Goal: Task Accomplishment & Management: Manage account settings

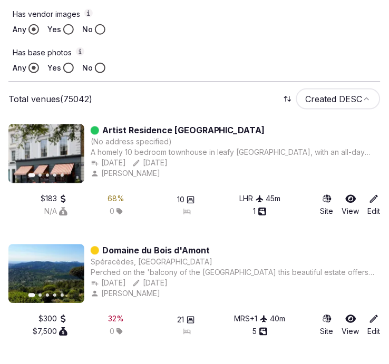
scroll to position [351, 0]
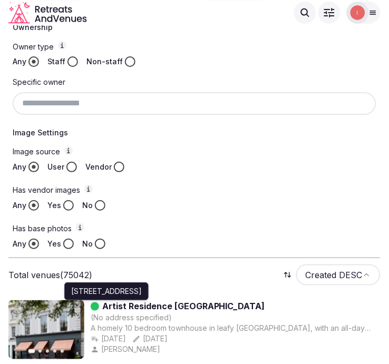
drag, startPoint x: 208, startPoint y: 306, endPoint x: 158, endPoint y: 283, distance: 55.2
click at [116, 303] on div "Artist Residence London (No address specified) 52 Cambridge St, Pimlico, London…" at bounding box center [236, 330] width 290 height 59
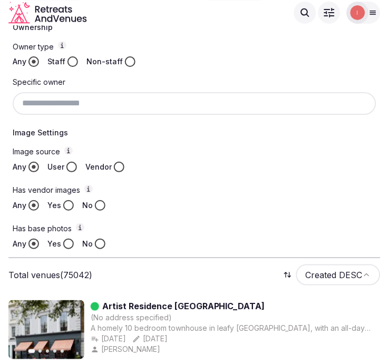
click at [240, 217] on div "Image source Any User Vendor Has vendor images Any Yes No Has base photos Any Y…" at bounding box center [195, 198] width 364 height 103
drag, startPoint x: 218, startPoint y: 302, endPoint x: 186, endPoint y: 301, distance: 32.2
click at [209, 302] on div "Artist Residence London" at bounding box center [236, 307] width 290 height 13
drag, startPoint x: 186, startPoint y: 301, endPoint x: 104, endPoint y: 305, distance: 81.9
click at [104, 305] on div "Artist Residence London" at bounding box center [236, 307] width 290 height 13
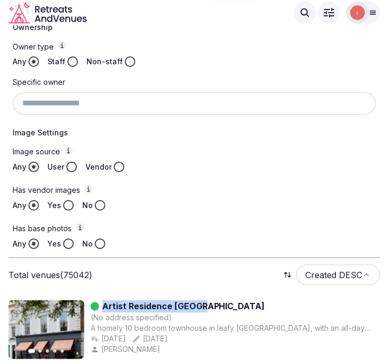
copy link "Artist Residence London"
click at [176, 222] on div "Image source Any User Vendor Has vendor images Any Yes No Has base photos Any Y…" at bounding box center [195, 198] width 364 height 103
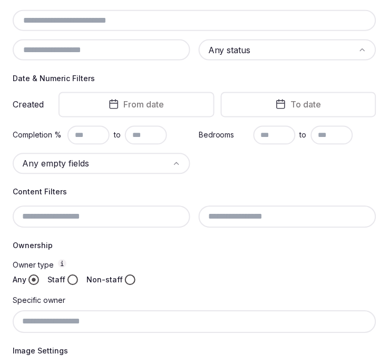
scroll to position [176, 0]
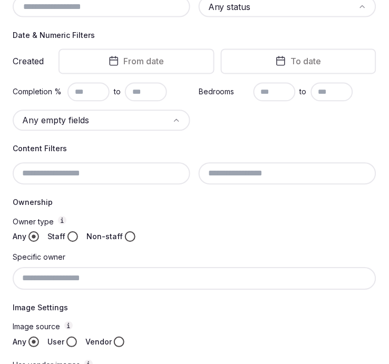
click at [98, 171] on div at bounding box center [102, 174] width 178 height 22
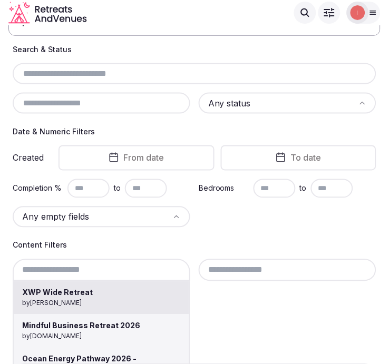
scroll to position [59, 0]
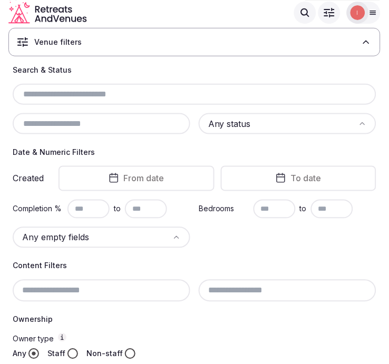
click at [124, 90] on input "text" at bounding box center [195, 94] width 356 height 13
paste input "**********"
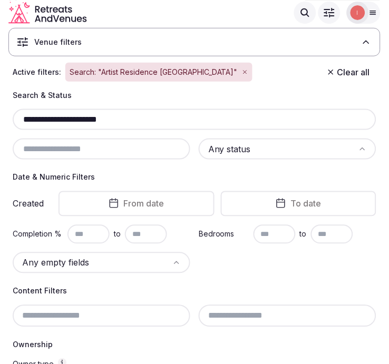
click at [103, 118] on input "**********" at bounding box center [195, 119] width 356 height 13
drag, startPoint x: 90, startPoint y: 119, endPoint x: 144, endPoint y: 119, distance: 53.8
click at [144, 119] on input "**********" at bounding box center [195, 119] width 356 height 13
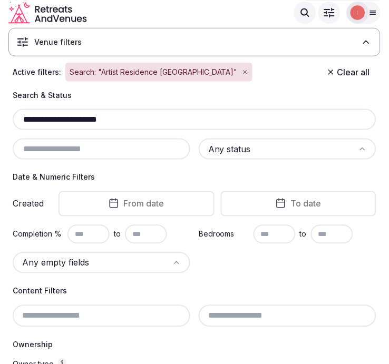
click at [144, 119] on input "**********" at bounding box center [195, 119] width 356 height 13
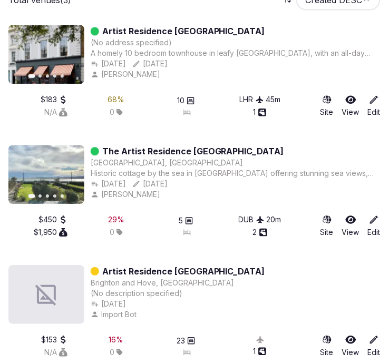
scroll to position [673, 0]
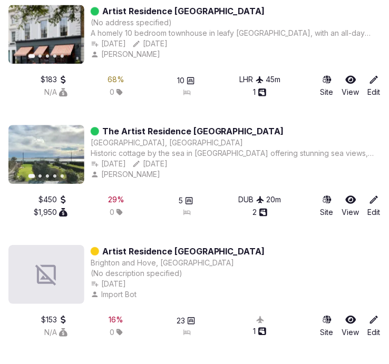
type input "**********"
click at [183, 245] on link "Artist Residence [GEOGRAPHIC_DATA]" at bounding box center [183, 251] width 163 height 13
click at [183, 246] on link "Artist Residence [GEOGRAPHIC_DATA]" at bounding box center [183, 251] width 163 height 13
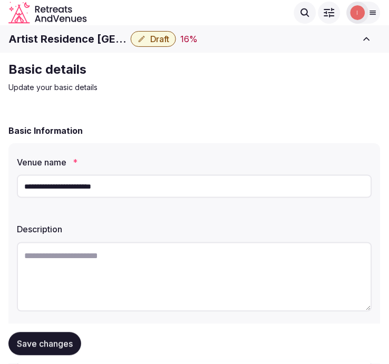
click at [99, 32] on h1 "Artist Residence [GEOGRAPHIC_DATA]" at bounding box center [67, 39] width 118 height 15
click at [98, 33] on h1 "Artist Residence [GEOGRAPHIC_DATA]" at bounding box center [67, 39] width 118 height 15
click at [95, 37] on h1 "Artist Residence [GEOGRAPHIC_DATA]" at bounding box center [67, 39] width 118 height 15
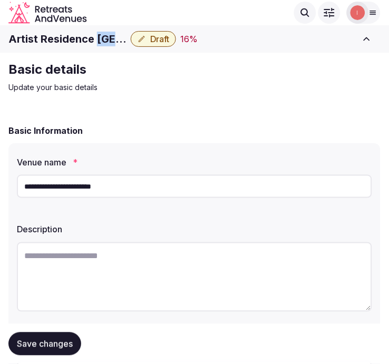
click at [95, 37] on h1 "Artist Residence [GEOGRAPHIC_DATA]" at bounding box center [67, 39] width 118 height 15
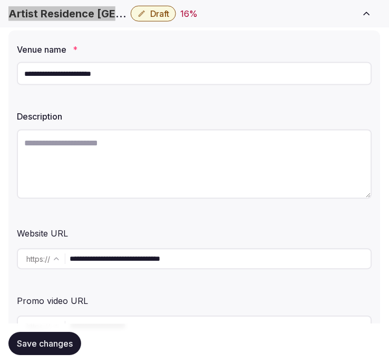
scroll to position [117, 0]
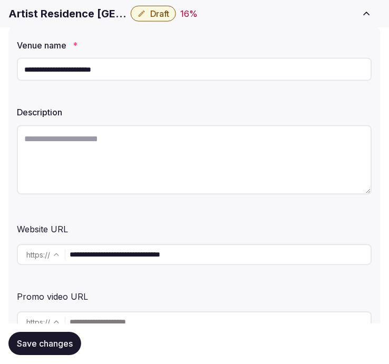
click at [151, 249] on input "**********" at bounding box center [221, 255] width 302 height 21
click at [244, 139] on textarea at bounding box center [195, 161] width 356 height 70
paste textarea "**********"
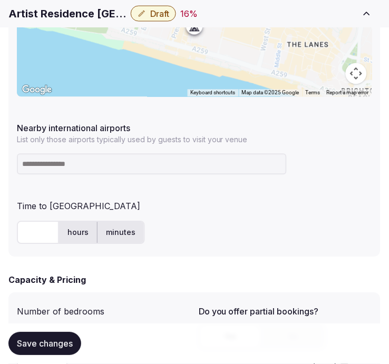
scroll to position [645, 0]
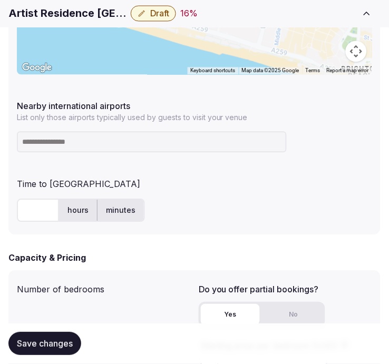
type textarea "**********"
click at [182, 145] on input at bounding box center [152, 142] width 270 height 21
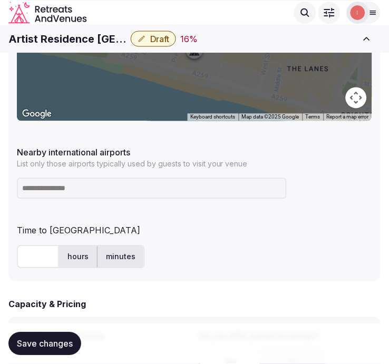
scroll to position [586, 0]
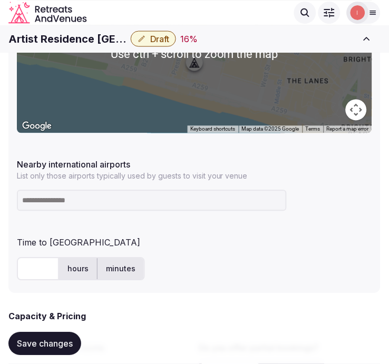
click at [77, 35] on h1 "Artist Residence [GEOGRAPHIC_DATA]" at bounding box center [67, 39] width 118 height 15
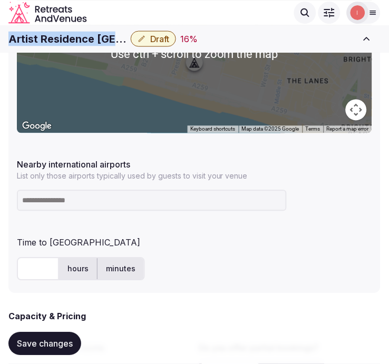
click at [78, 35] on h1 "Artist Residence [GEOGRAPHIC_DATA]" at bounding box center [67, 39] width 118 height 15
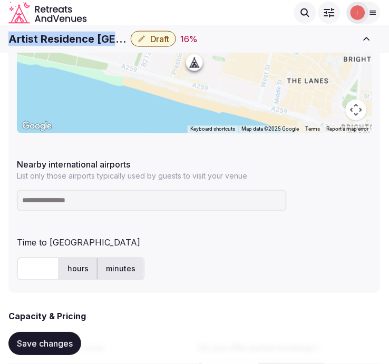
copy div "Artist Residence [GEOGRAPHIC_DATA]"
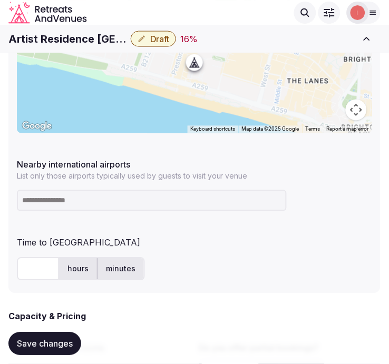
drag, startPoint x: 203, startPoint y: 202, endPoint x: 199, endPoint y: 194, distance: 9.0
click at [203, 202] on input at bounding box center [152, 200] width 270 height 21
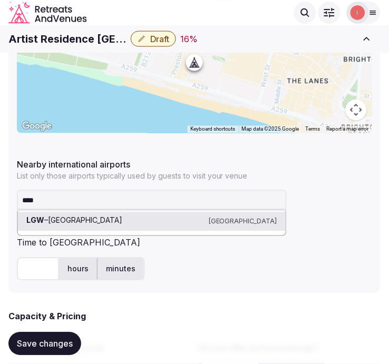
type input "*****"
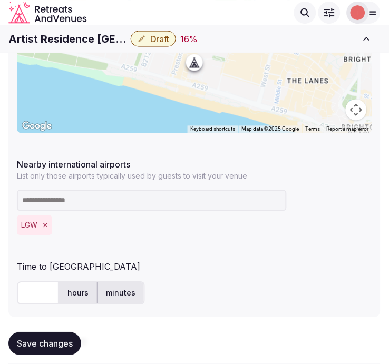
click at [28, 298] on input "text" at bounding box center [38, 293] width 42 height 23
type input "**"
click at [68, 340] on span "Save changes" at bounding box center [45, 344] width 56 height 11
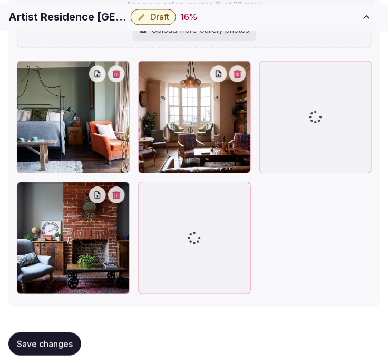
scroll to position [1587, 0]
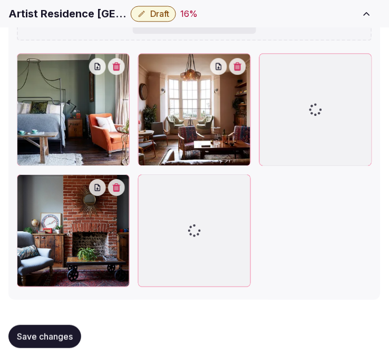
click at [49, 342] on button "Save changes" at bounding box center [44, 336] width 73 height 23
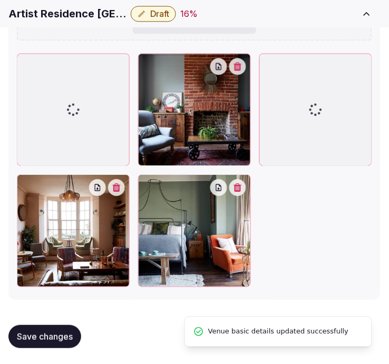
click at [46, 340] on span "Save changes" at bounding box center [45, 337] width 56 height 11
click at [49, 341] on span "Save changes" at bounding box center [45, 337] width 56 height 11
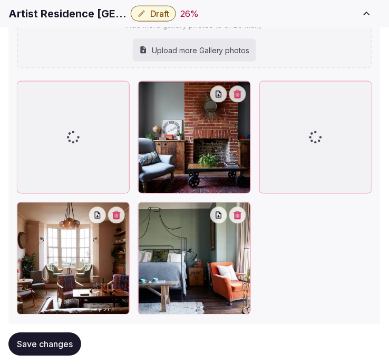
scroll to position [1474, 0]
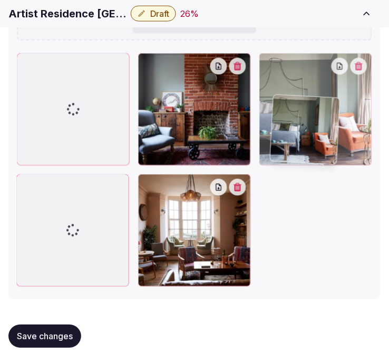
drag, startPoint x: 151, startPoint y: 183, endPoint x: 285, endPoint y: 105, distance: 154.5
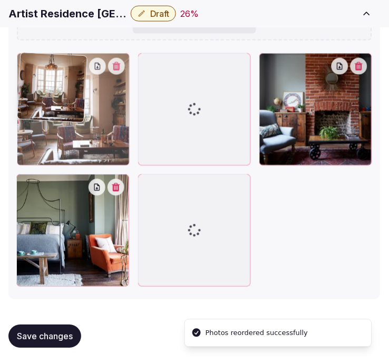
drag, startPoint x: 141, startPoint y: 183, endPoint x: 66, endPoint y: 80, distance: 127.6
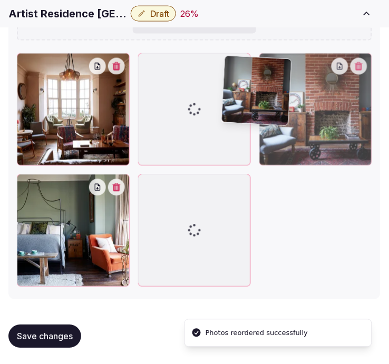
scroll to position [1474, 0]
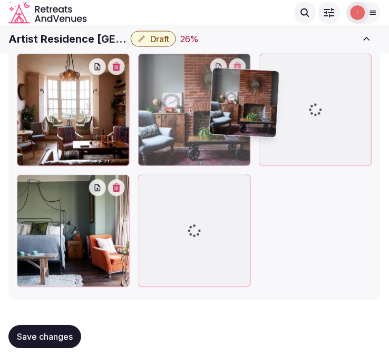
drag, startPoint x: 266, startPoint y: 56, endPoint x: 55, endPoint y: 242, distance: 281.1
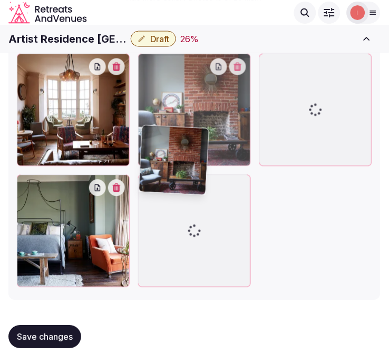
click at [55, 244] on div at bounding box center [195, 171] width 356 height 234
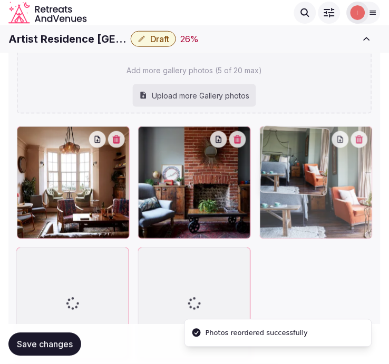
drag, startPoint x: 23, startPoint y: 249, endPoint x: 246, endPoint y: 154, distance: 242.0
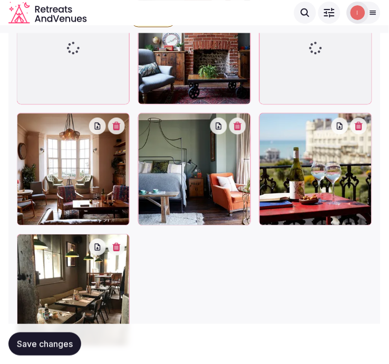
scroll to position [1542, 0]
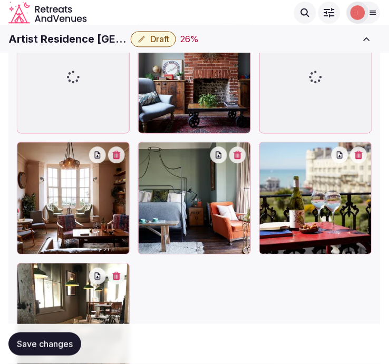
click at [51, 347] on span "Save changes" at bounding box center [45, 344] width 56 height 11
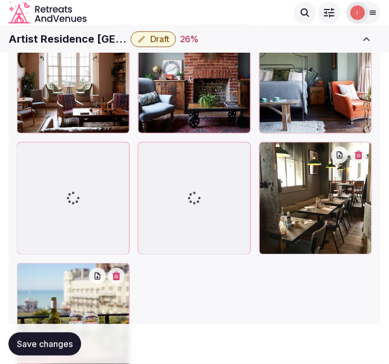
click at [39, 347] on span "Save changes" at bounding box center [45, 344] width 56 height 11
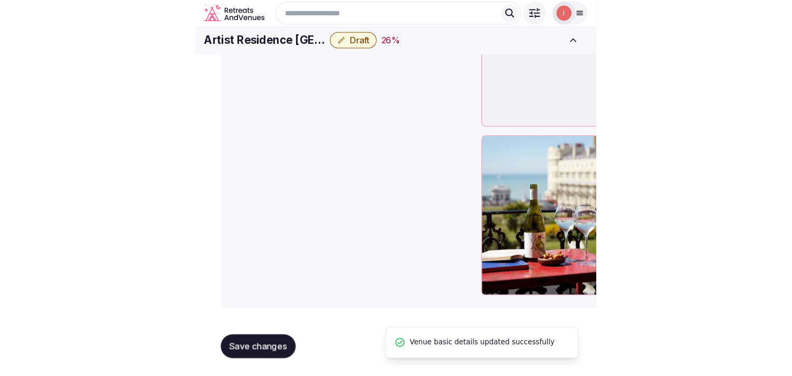
scroll to position [1210, 0]
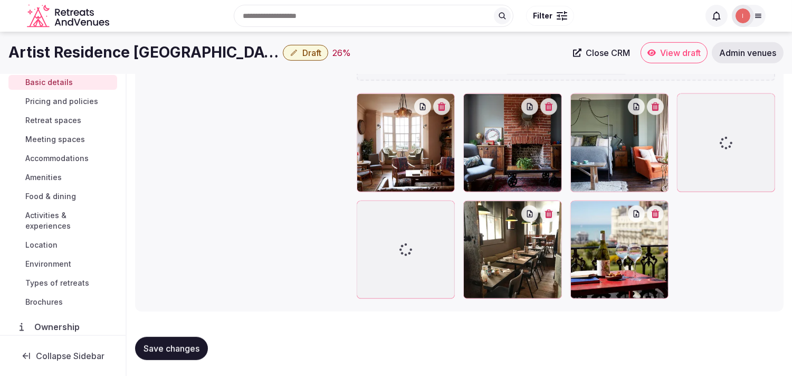
click at [175, 347] on span "Save changes" at bounding box center [171, 348] width 56 height 11
click at [80, 98] on span "Pricing and policies" at bounding box center [61, 101] width 73 height 11
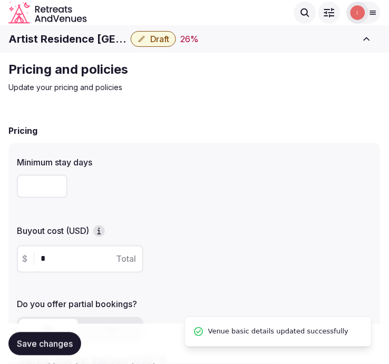
click at [40, 40] on h1 "Artist Residence [GEOGRAPHIC_DATA]" at bounding box center [67, 39] width 118 height 15
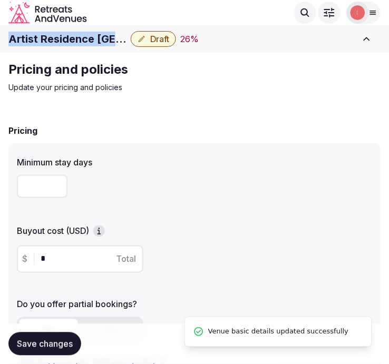
click at [40, 40] on h1 "Artist Residence [GEOGRAPHIC_DATA]" at bounding box center [67, 39] width 118 height 15
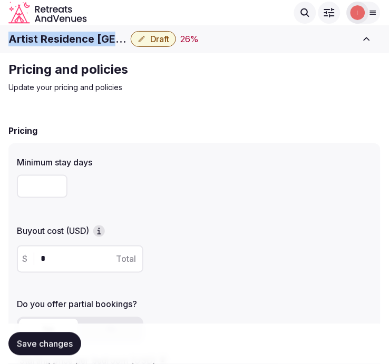
copy div "Artist Residence [GEOGRAPHIC_DATA]"
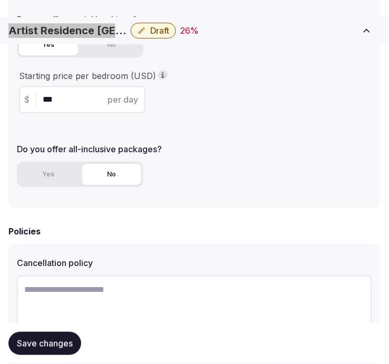
scroll to position [402, 0]
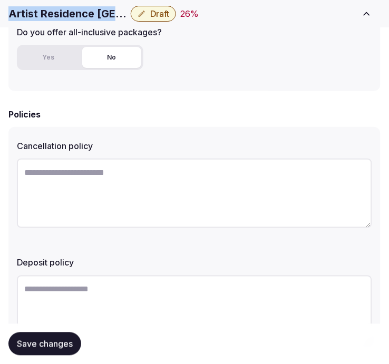
copy div "Artist Residence [GEOGRAPHIC_DATA]"
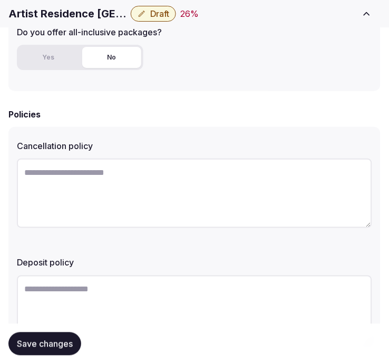
drag, startPoint x: 201, startPoint y: 203, endPoint x: 207, endPoint y: 198, distance: 7.5
click at [204, 200] on textarea at bounding box center [195, 194] width 356 height 70
paste textarea "**********"
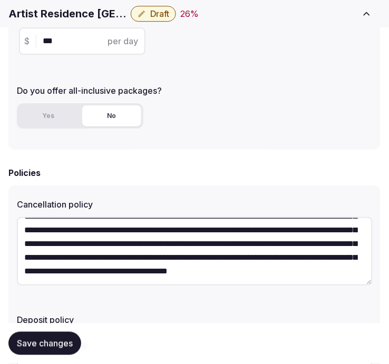
scroll to position [54, 0]
type textarea "**********"
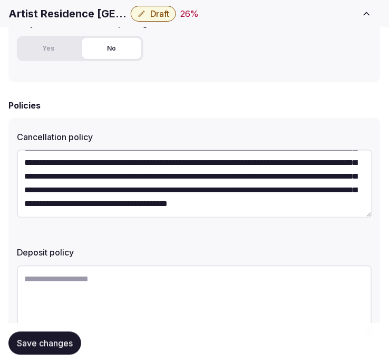
scroll to position [461, 0]
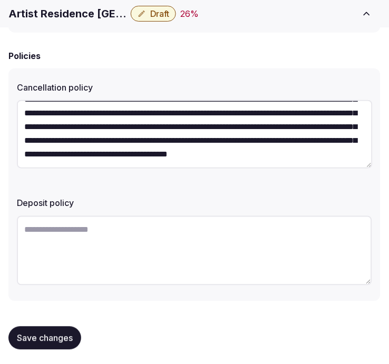
drag, startPoint x: 32, startPoint y: 325, endPoint x: 111, endPoint y: 228, distance: 125.2
click at [35, 327] on button "Save changes" at bounding box center [44, 338] width 73 height 23
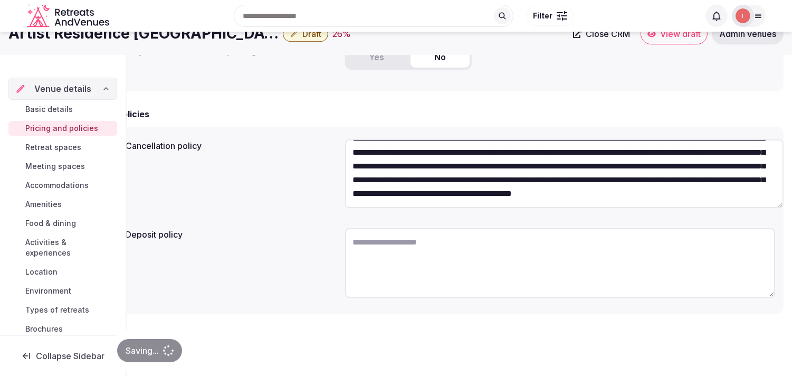
scroll to position [41, 0]
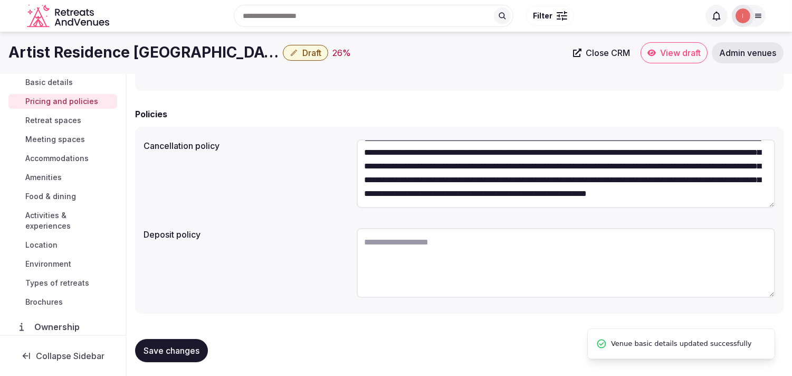
click at [70, 120] on span "Retreat spaces" at bounding box center [53, 120] width 56 height 11
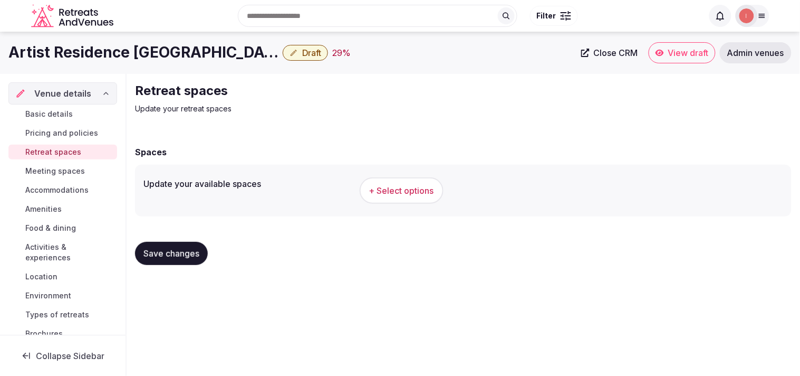
click at [389, 190] on span "+ Select options" at bounding box center [401, 191] width 65 height 12
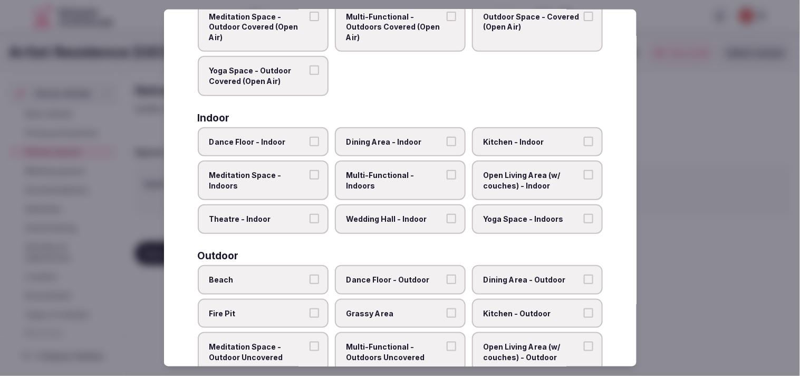
scroll to position [117, 0]
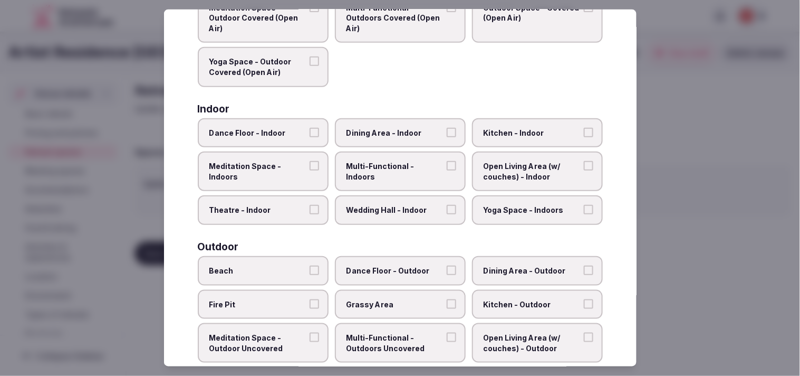
click at [389, 161] on span "Multi-Functional - Indoors" at bounding box center [395, 171] width 97 height 21
click at [389, 161] on button "Multi-Functional - Indoors" at bounding box center [451, 165] width 9 height 9
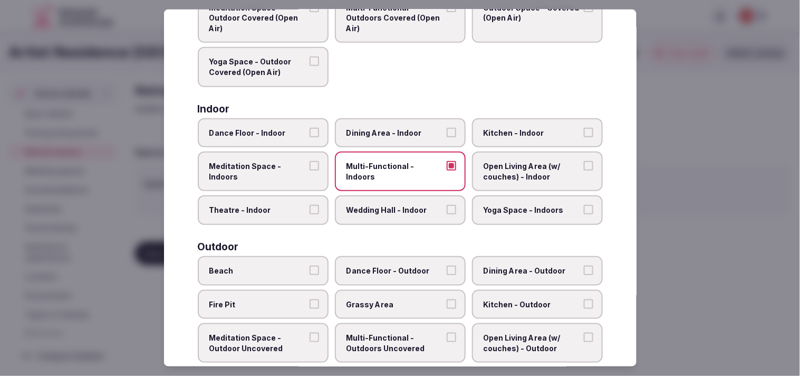
click at [389, 181] on label "Open Living Area (w/ couches) - Indoor" at bounding box center [537, 171] width 131 height 40
click at [389, 170] on button "Open Living Area (w/ couches) - Indoor" at bounding box center [588, 165] width 9 height 9
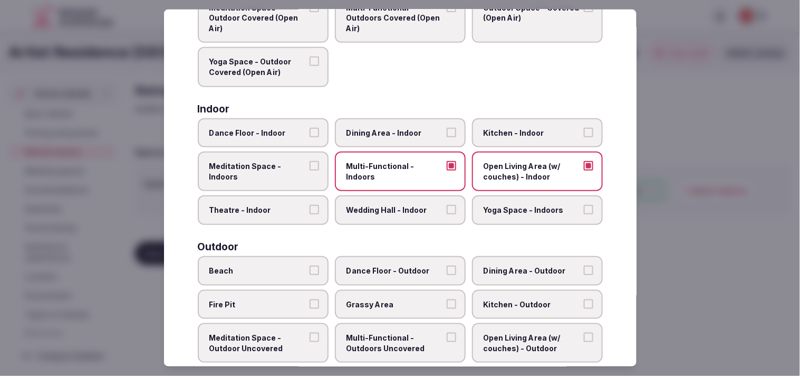
click at [389, 170] on span "Open Living Area (w/ couches) - Indoor" at bounding box center [532, 171] width 97 height 21
click at [389, 170] on button "Open Living Area (w/ couches) - Indoor" at bounding box center [588, 165] width 9 height 9
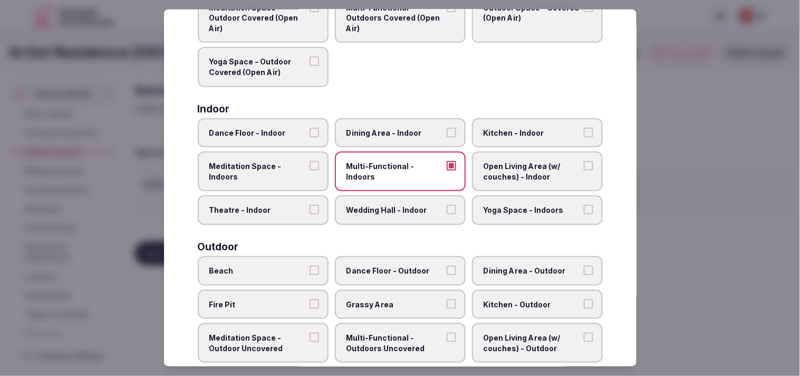
drag, startPoint x: 501, startPoint y: 172, endPoint x: 494, endPoint y: 176, distance: 7.8
click at [389, 174] on span "Open Living Area (w/ couches) - Indoor" at bounding box center [532, 171] width 97 height 21
click at [389, 170] on button "Open Living Area (w/ couches) - Indoor" at bounding box center [588, 165] width 9 height 9
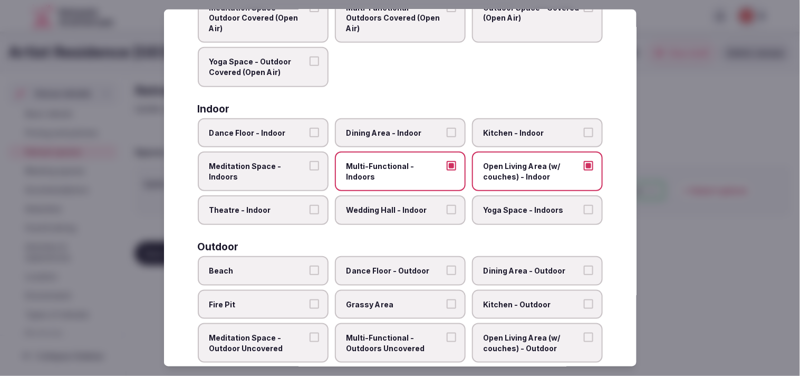
click at [389, 133] on span "Dining Area - Indoor" at bounding box center [395, 132] width 97 height 11
click at [389, 133] on button "Dining Area - Indoor" at bounding box center [451, 131] width 9 height 9
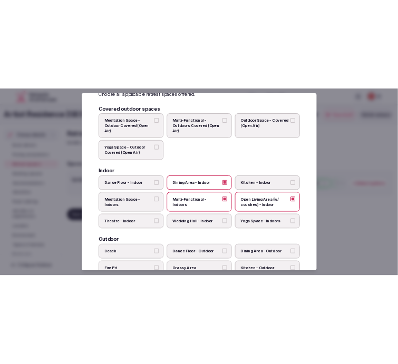
scroll to position [0, 0]
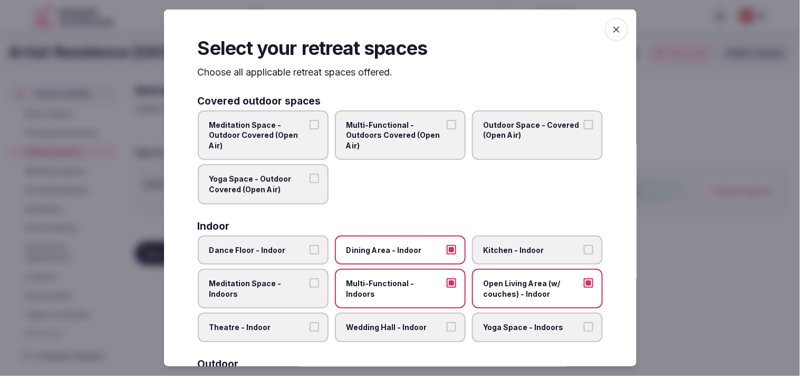
click at [389, 31] on icon "button" at bounding box center [616, 29] width 11 height 11
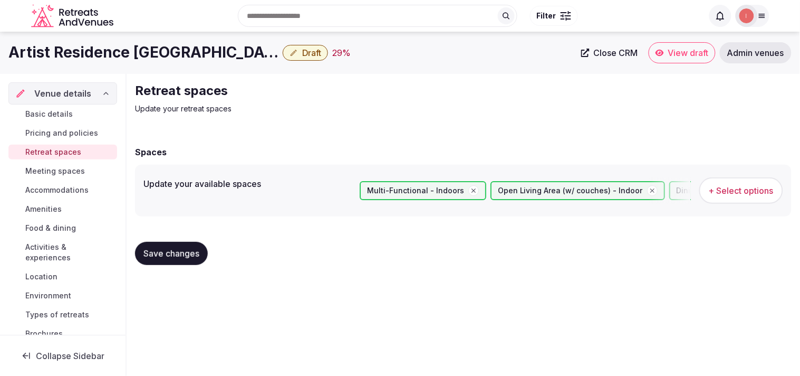
click at [179, 250] on span "Save changes" at bounding box center [171, 253] width 56 height 11
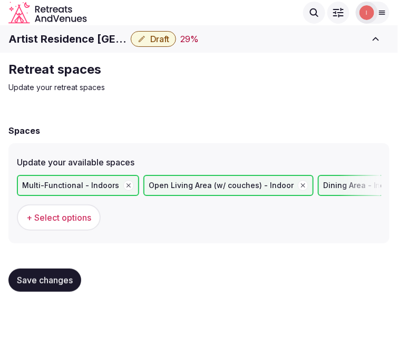
drag, startPoint x: 746, startPoint y: 0, endPoint x: 62, endPoint y: 281, distance: 739.7
click at [62, 281] on span "Save changes" at bounding box center [45, 280] width 56 height 11
